Goal: Information Seeking & Learning: Learn about a topic

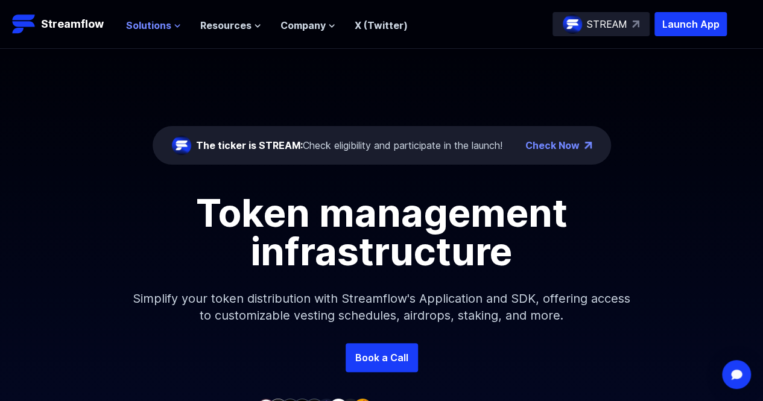
click at [155, 25] on span "Solutions" at bounding box center [148, 25] width 45 height 14
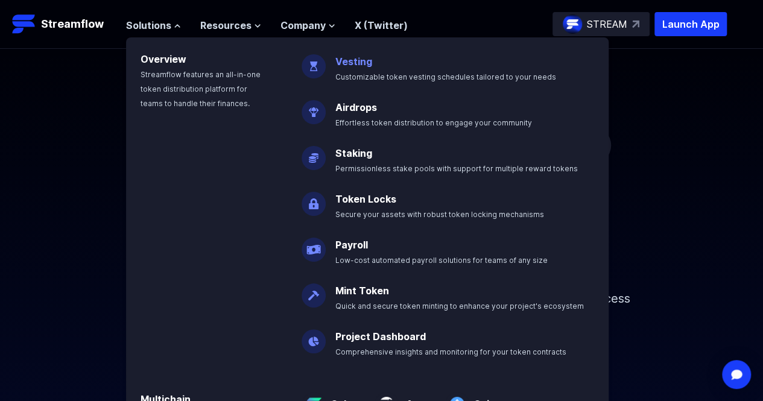
click at [363, 64] on link "Vesting" at bounding box center [353, 61] width 37 height 12
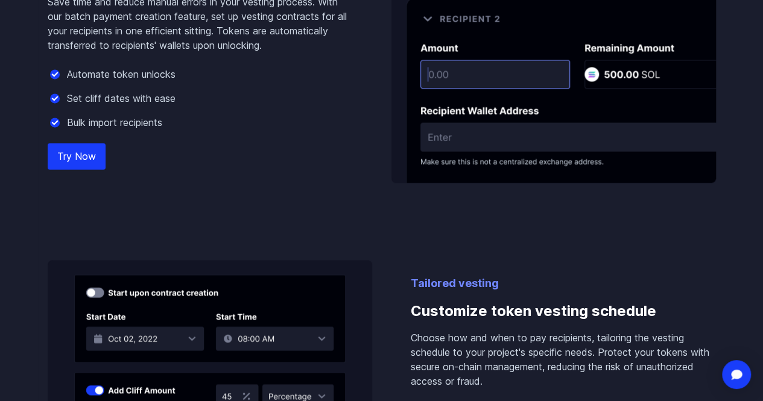
scroll to position [964, 0]
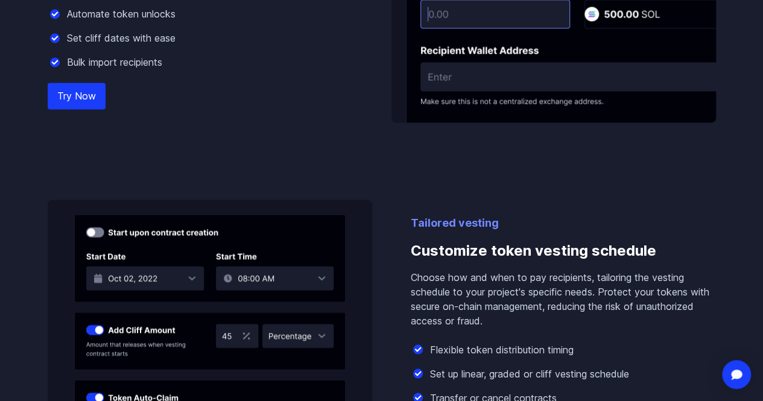
click at [76, 97] on link "Try Now" at bounding box center [77, 96] width 58 height 27
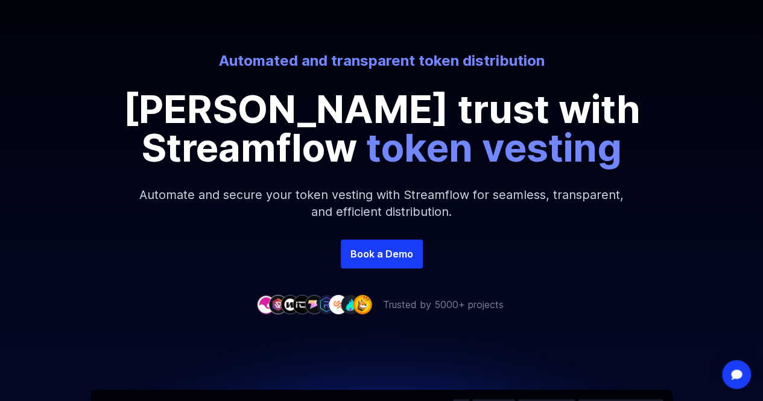
scroll to position [0, 0]
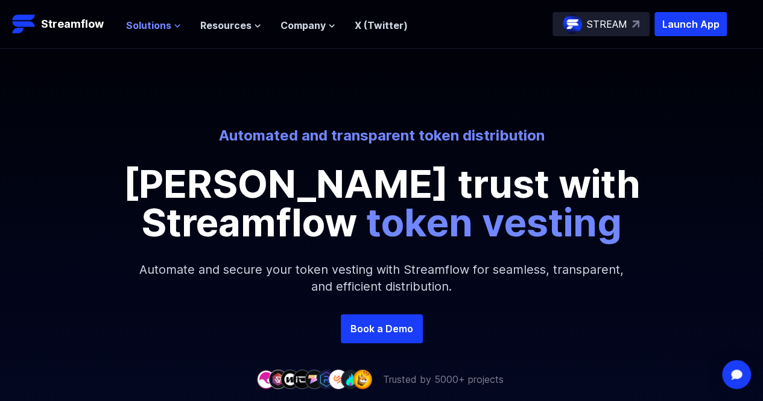
click at [163, 28] on span "Solutions" at bounding box center [148, 25] width 45 height 14
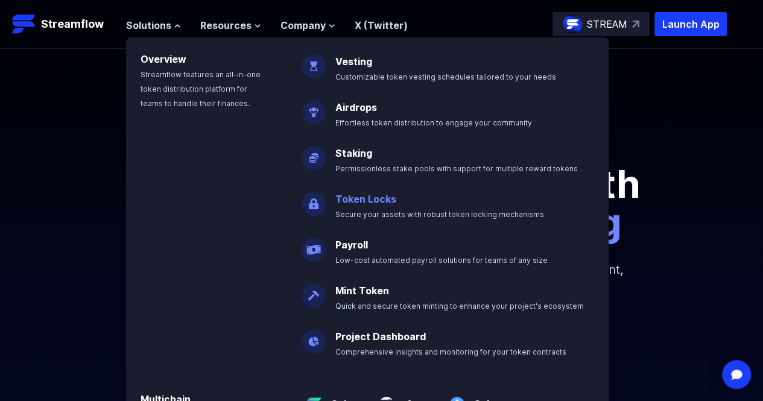
click at [414, 200] on p "Token Locks Secure your assets with robust token locking mechanisms" at bounding box center [448, 201] width 240 height 39
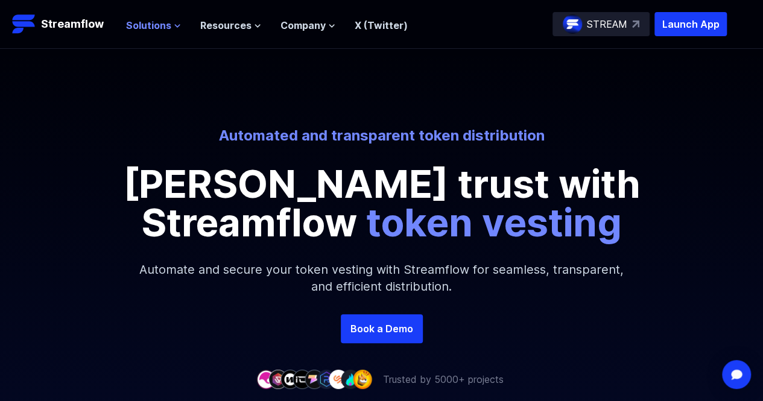
click at [140, 30] on span "Solutions" at bounding box center [148, 25] width 45 height 14
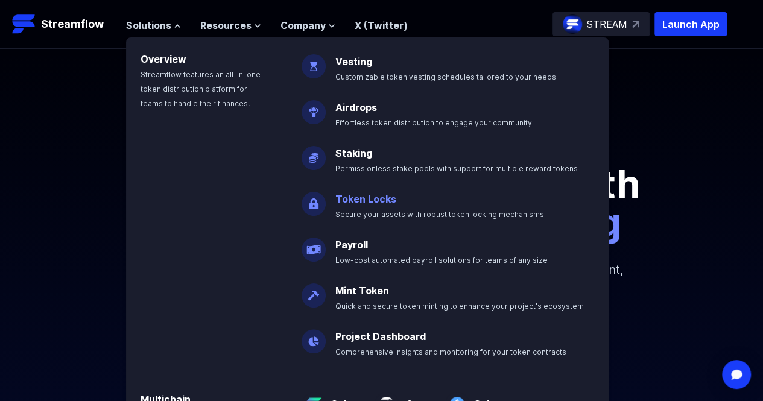
click at [357, 201] on link "Token Locks" at bounding box center [365, 199] width 61 height 12
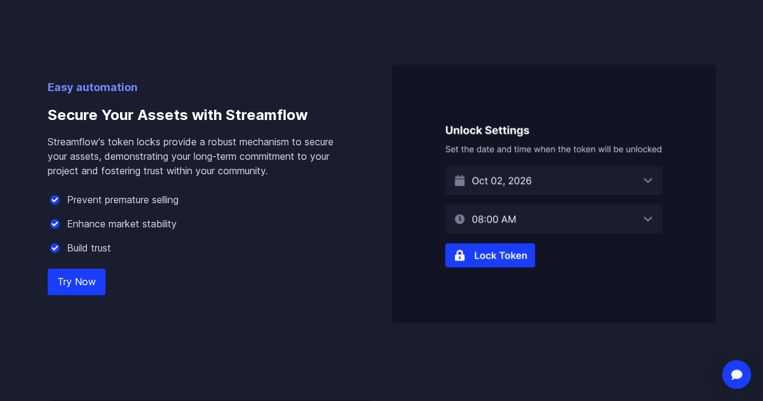
scroll to position [723, 0]
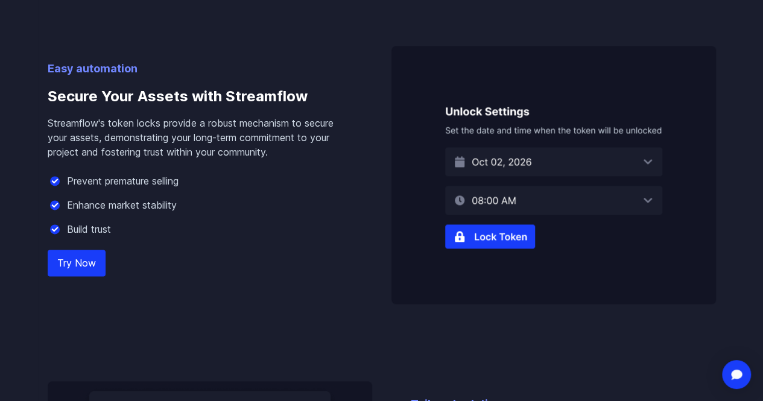
click at [87, 276] on link "Try Now" at bounding box center [77, 263] width 58 height 27
